Goal: Task Accomplishment & Management: Complete application form

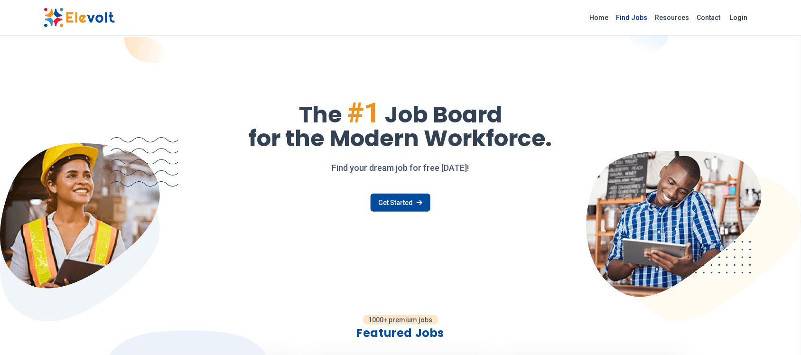
click at [639, 18] on link "Find Jobs" at bounding box center [631, 17] width 39 height 15
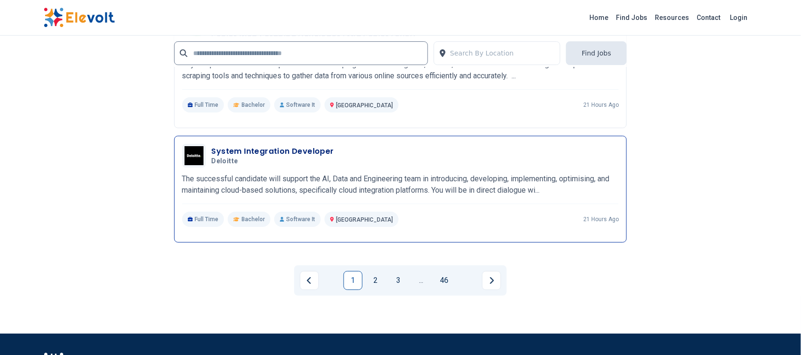
scroll to position [2016, 0]
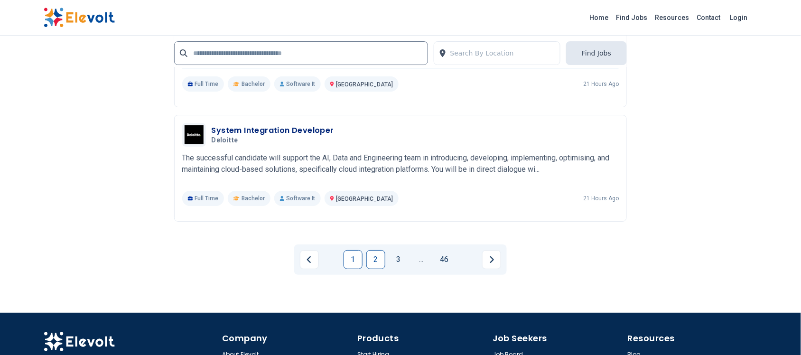
click at [373, 256] on link "2" at bounding box center [375, 259] width 19 height 19
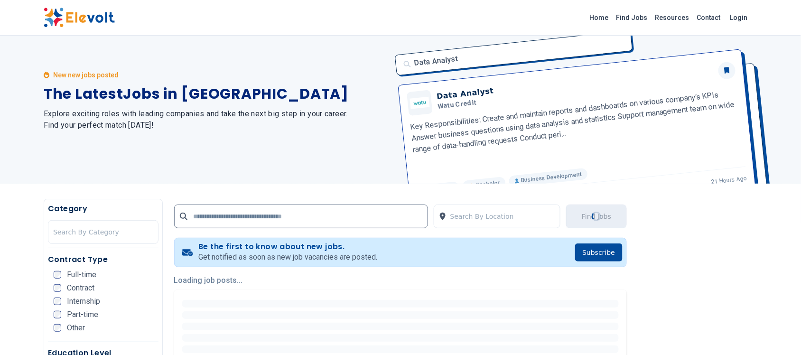
scroll to position [0, 0]
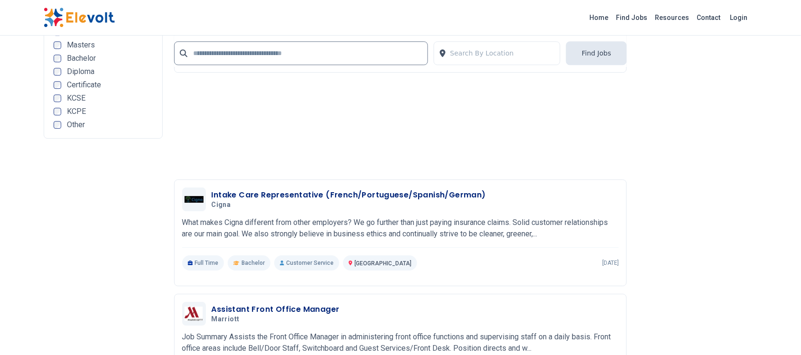
scroll to position [1838, 0]
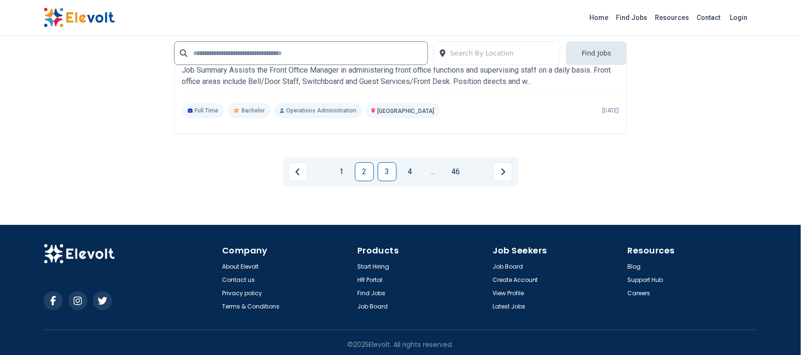
click at [387, 169] on link "3" at bounding box center [387, 171] width 19 height 19
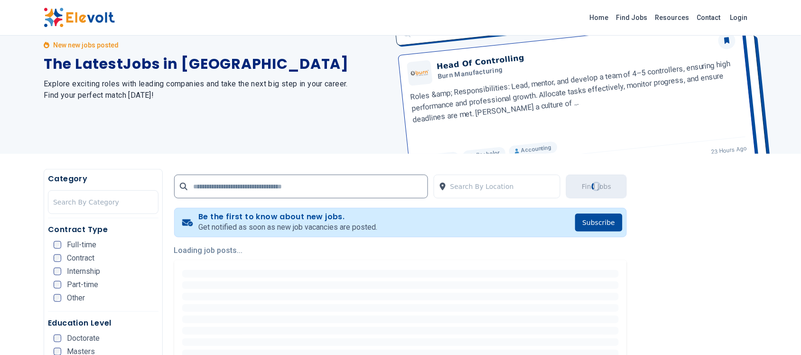
scroll to position [119, 0]
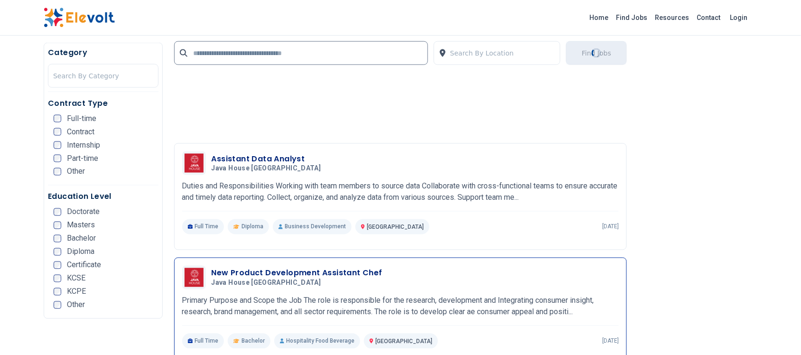
scroll to position [1423, 0]
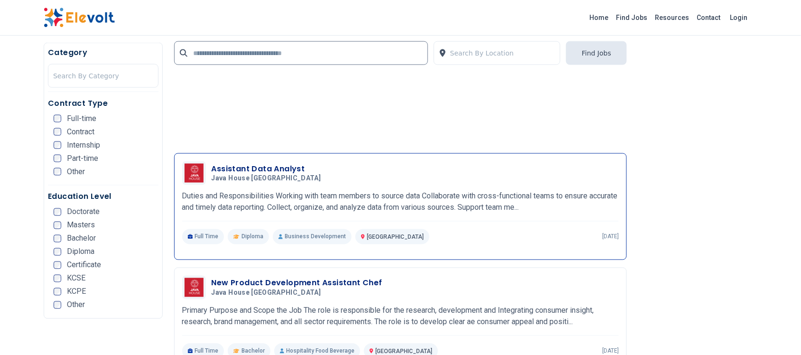
click at [271, 169] on h3 "Assistant Data Analyst" at bounding box center [268, 168] width 113 height 11
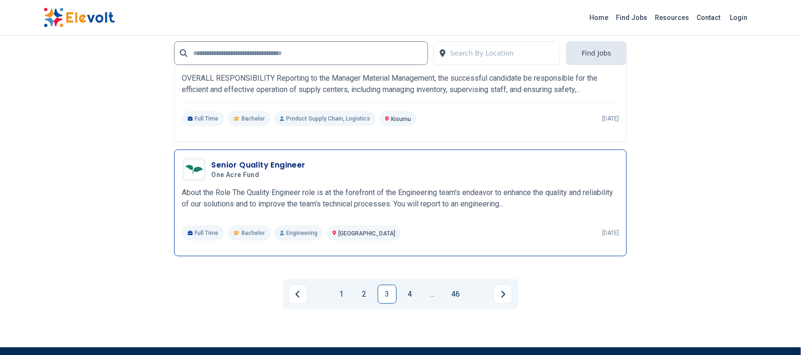
scroll to position [2135, 0]
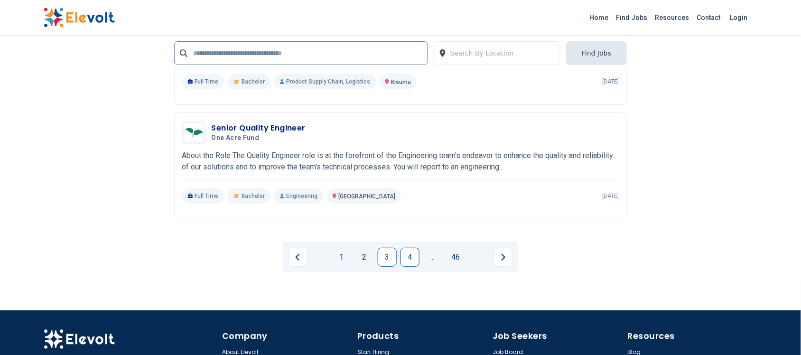
click at [411, 257] on link "4" at bounding box center [409, 257] width 19 height 19
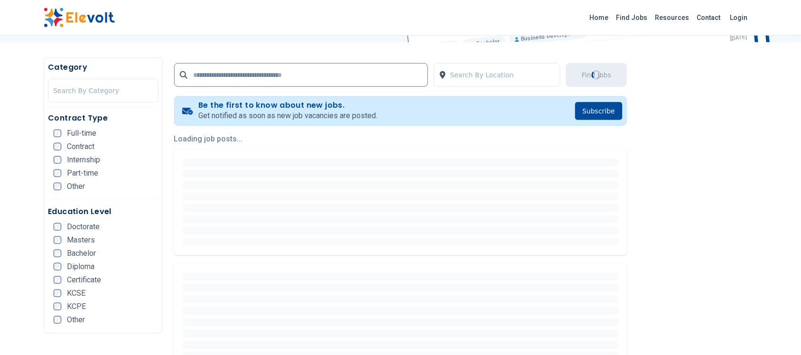
scroll to position [178, 0]
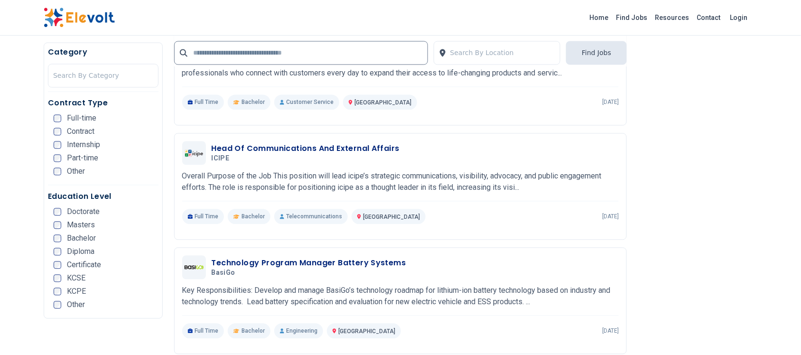
scroll to position [1660, 0]
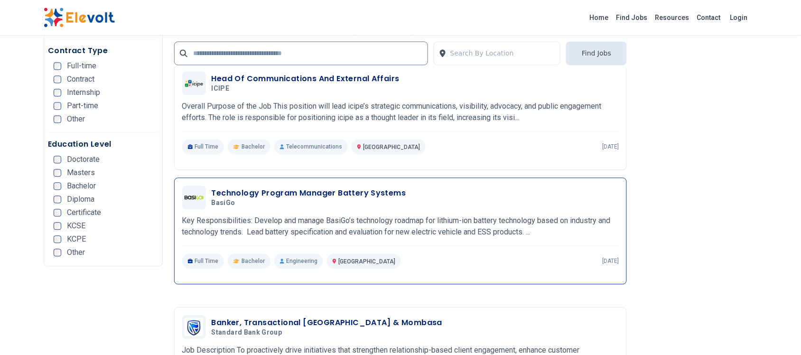
click at [254, 196] on h3 "Technology Program Manager Battery Systems" at bounding box center [309, 192] width 194 height 11
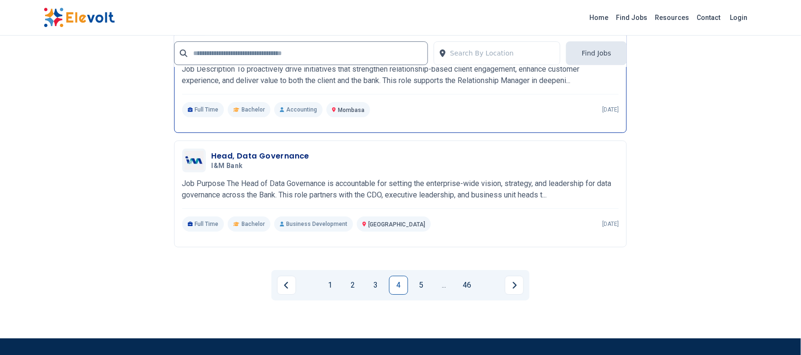
scroll to position [2059, 0]
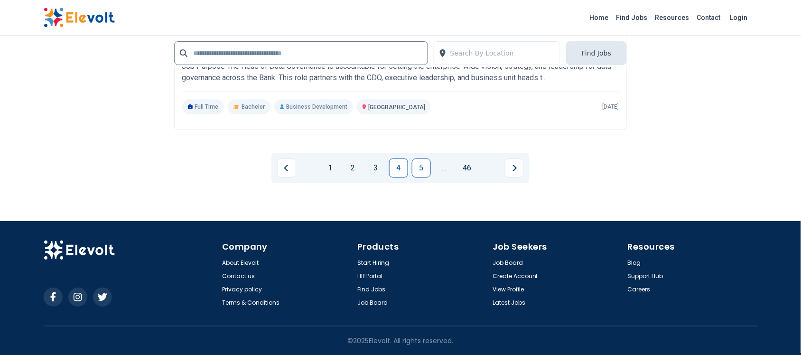
click at [419, 167] on link "5" at bounding box center [421, 167] width 19 height 19
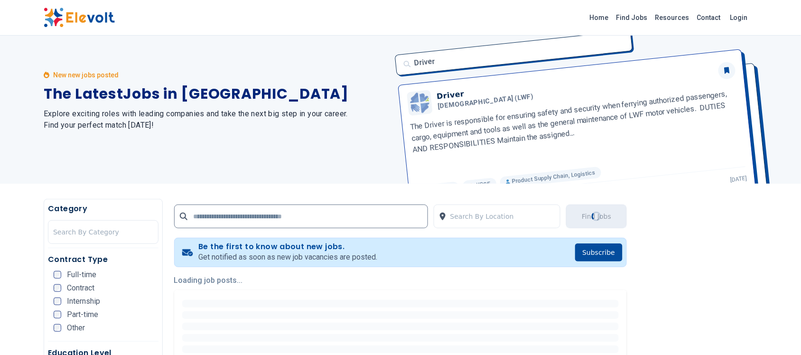
scroll to position [0, 0]
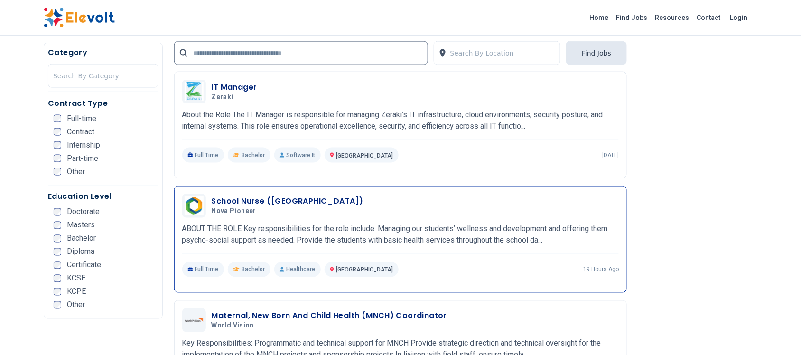
scroll to position [1364, 0]
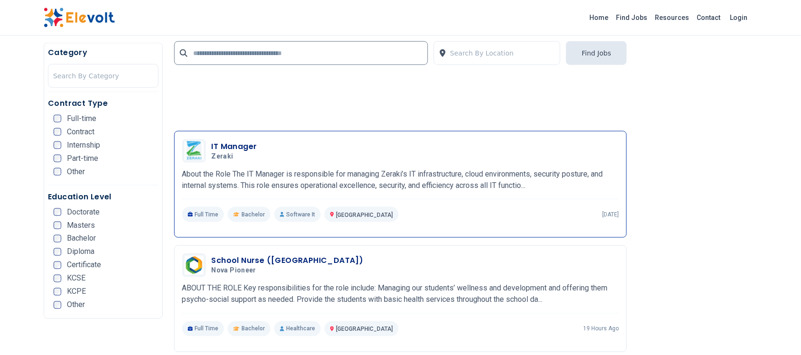
click at [233, 148] on h3 "IT Manager" at bounding box center [235, 146] width 46 height 11
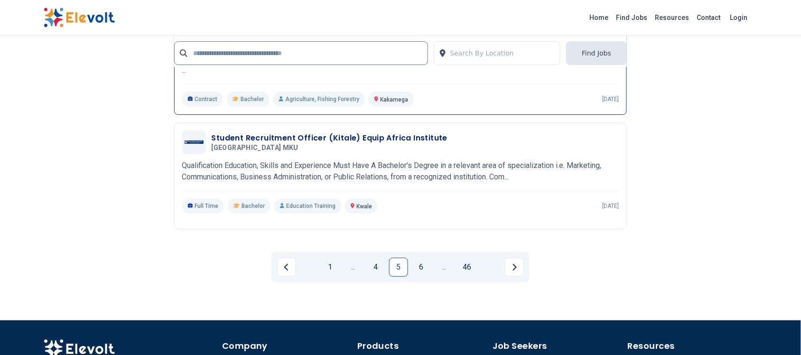
scroll to position [2075, 0]
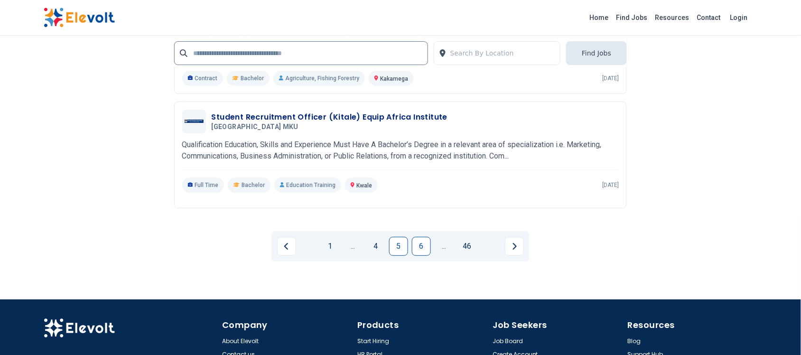
click at [425, 237] on link "6" at bounding box center [421, 246] width 19 height 19
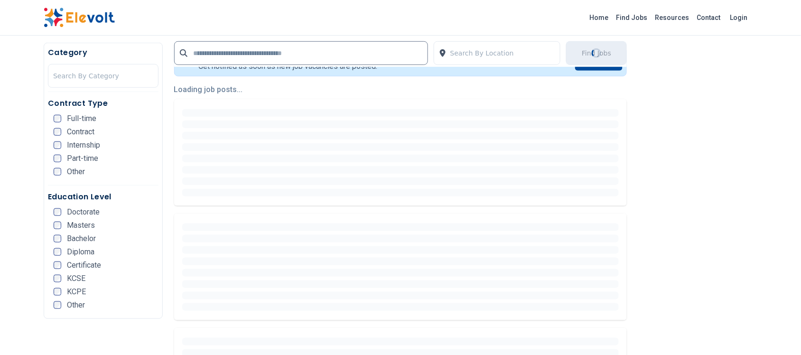
scroll to position [237, 0]
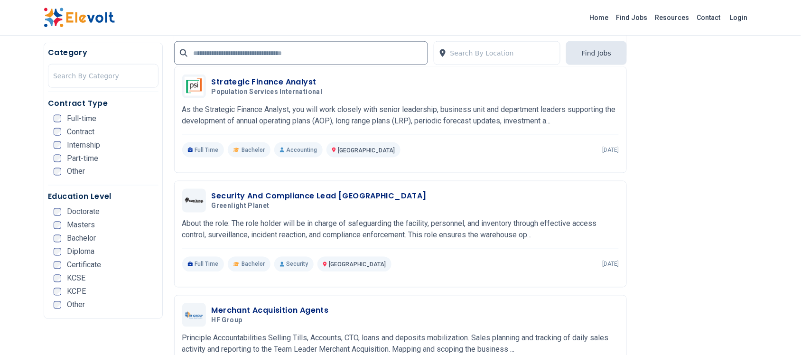
scroll to position [185, 0]
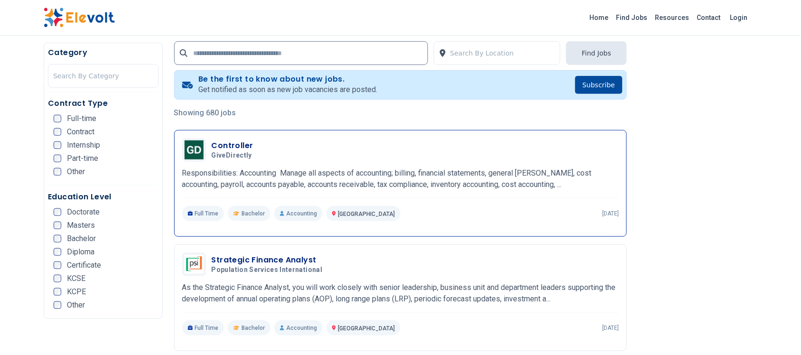
click at [238, 145] on h3 "Controller" at bounding box center [234, 145] width 44 height 11
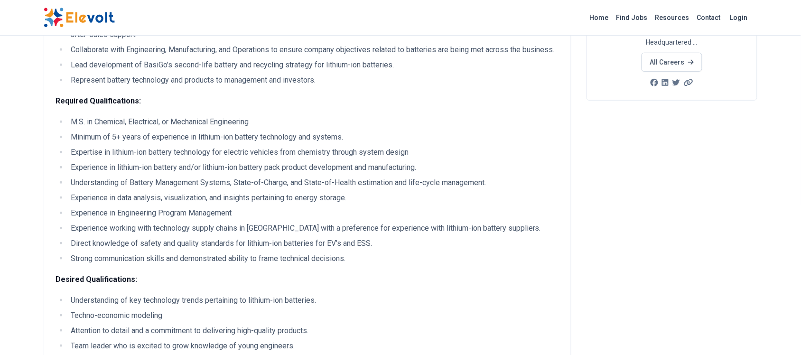
scroll to position [119, 0]
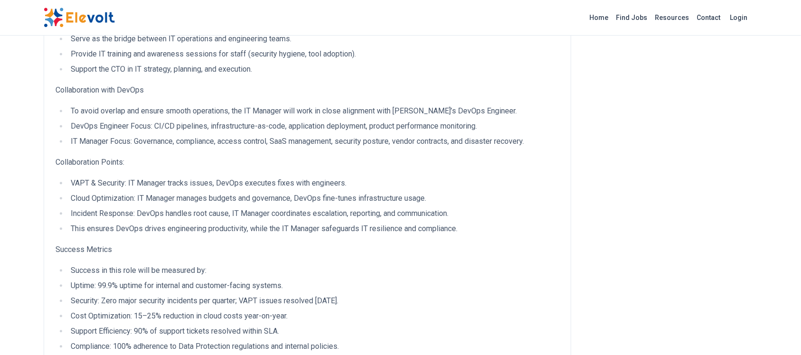
scroll to position [771, 0]
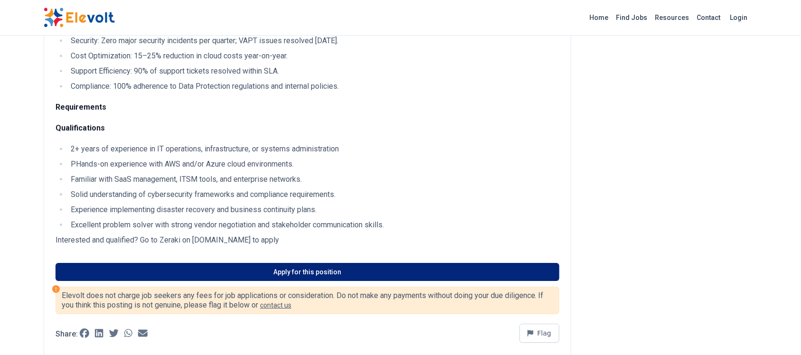
click at [288, 270] on link "Apply for this position" at bounding box center [308, 272] width 504 height 18
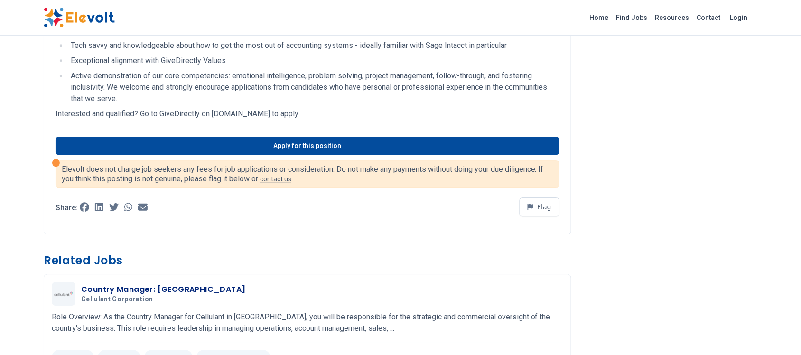
scroll to position [652, 0]
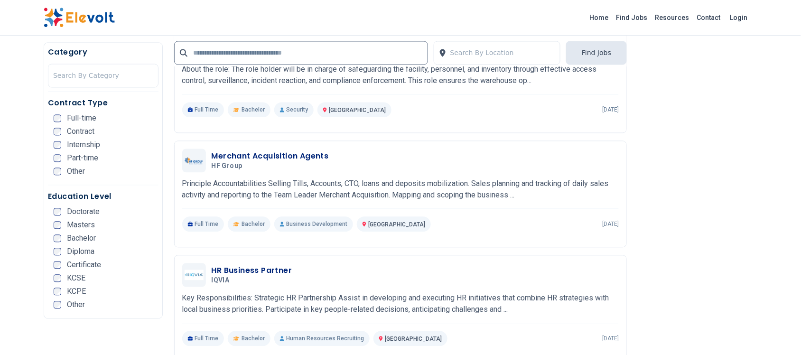
scroll to position [534, 0]
